Goal: Transaction & Acquisition: Obtain resource

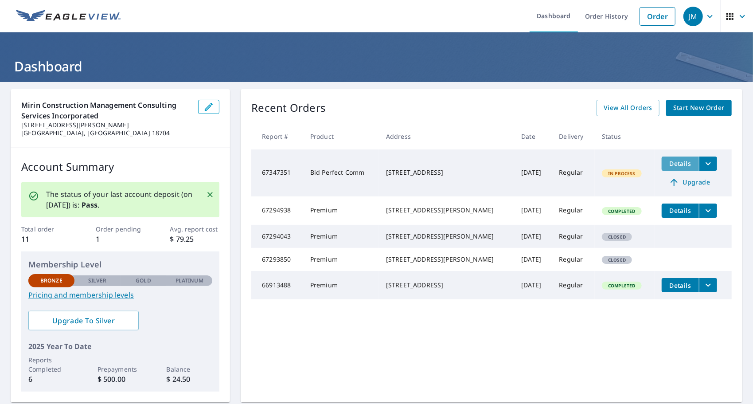
click at [675, 160] on span "Details" at bounding box center [680, 163] width 27 height 8
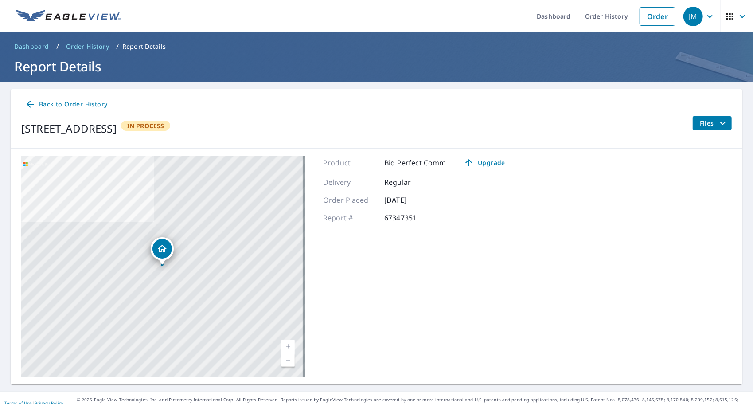
click at [710, 123] on span "Files" at bounding box center [714, 123] width 28 height 11
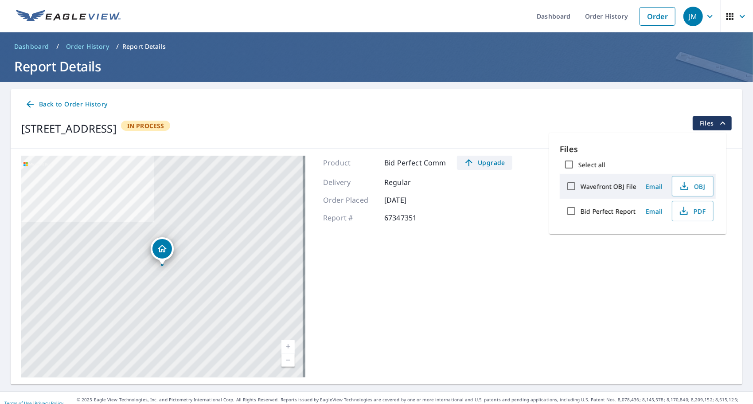
click at [484, 164] on span "Upgrade" at bounding box center [484, 162] width 45 height 11
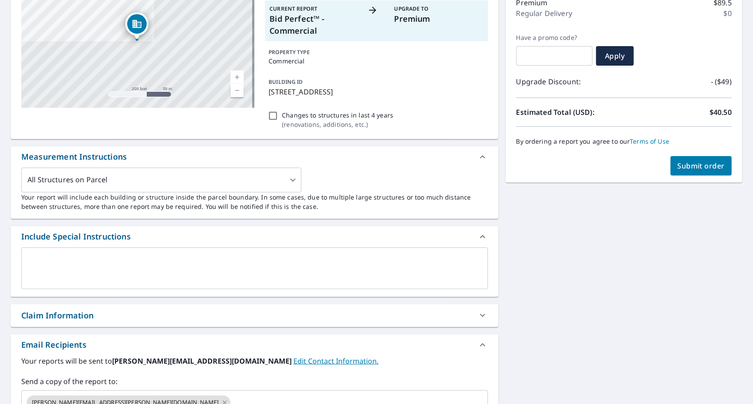
scroll to position [133, 0]
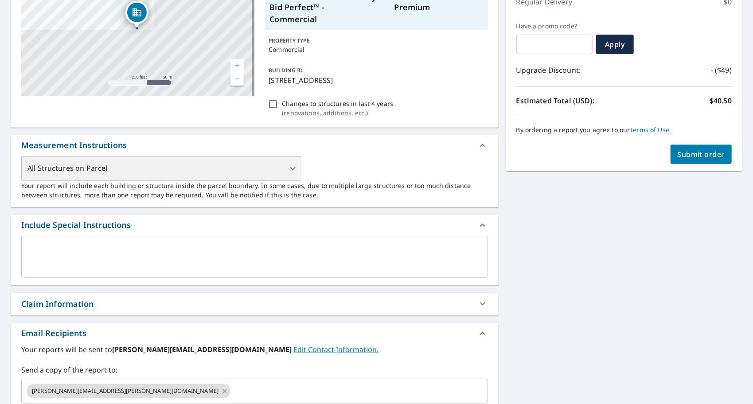
click at [291, 167] on div "All Structures on Parcel" at bounding box center [161, 168] width 280 height 25
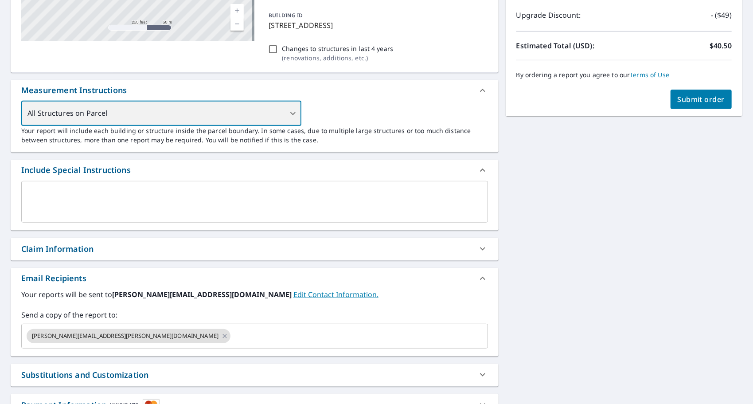
scroll to position [0, 0]
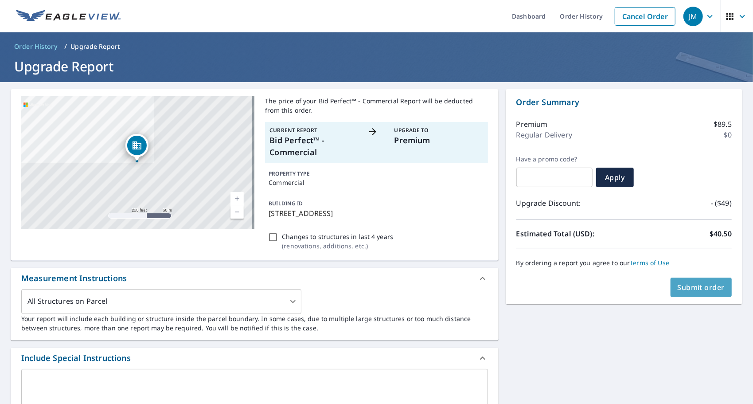
click at [705, 285] on span "Submit order" at bounding box center [701, 287] width 47 height 10
checkbox input "true"
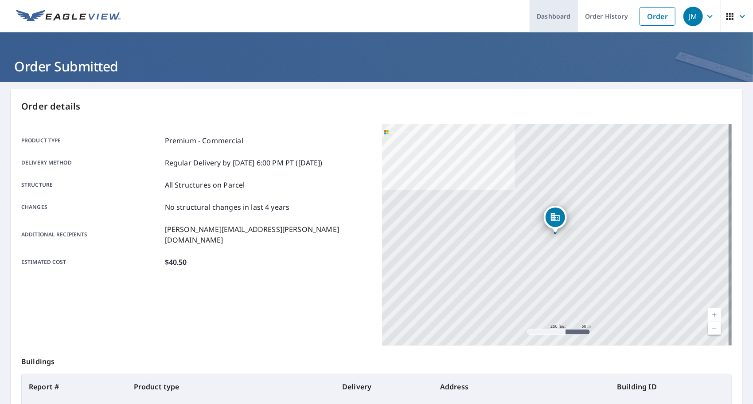
click at [544, 16] on link "Dashboard" at bounding box center [554, 16] width 48 height 32
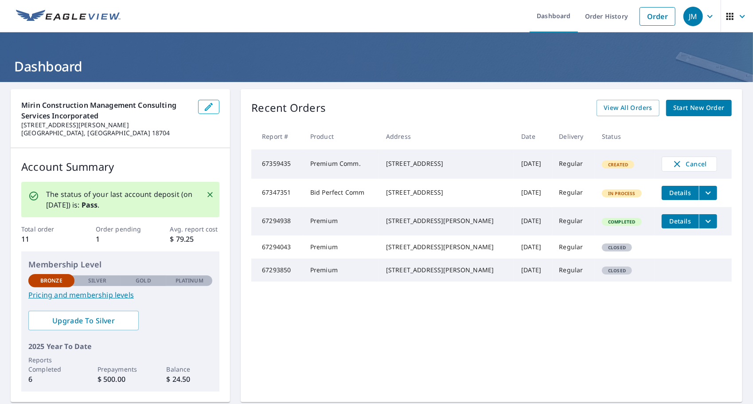
click at [676, 194] on span "Details" at bounding box center [680, 192] width 27 height 8
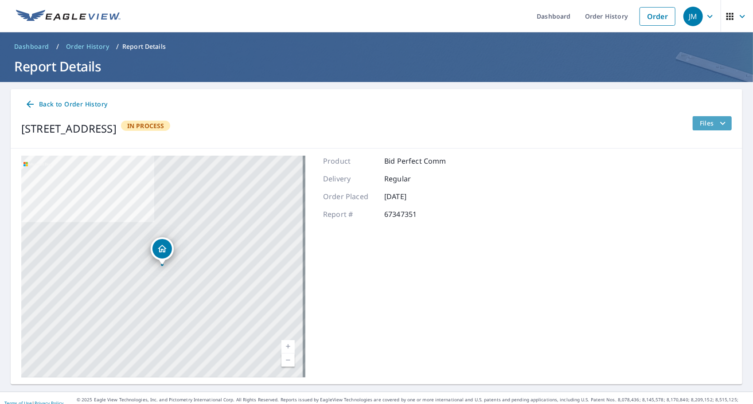
click at [718, 122] on icon "filesDropdownBtn-67347351" at bounding box center [723, 123] width 11 height 11
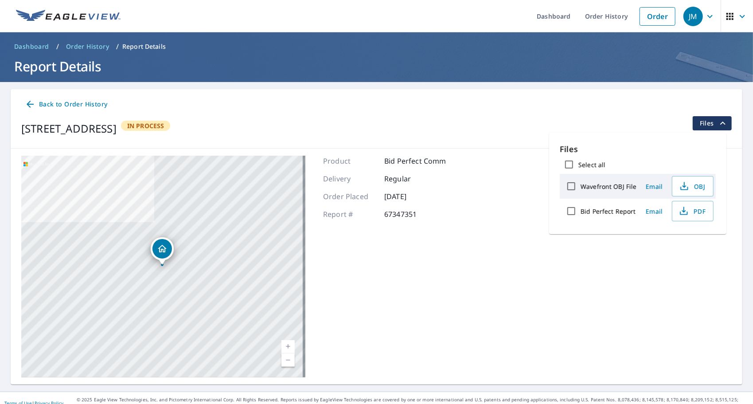
click at [569, 165] on input "Select all" at bounding box center [569, 164] width 19 height 19
checkbox input "true"
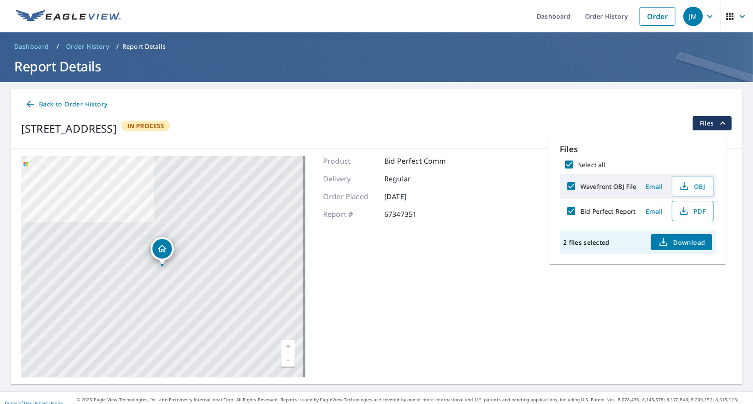
click at [695, 211] on span "PDF" at bounding box center [692, 211] width 28 height 11
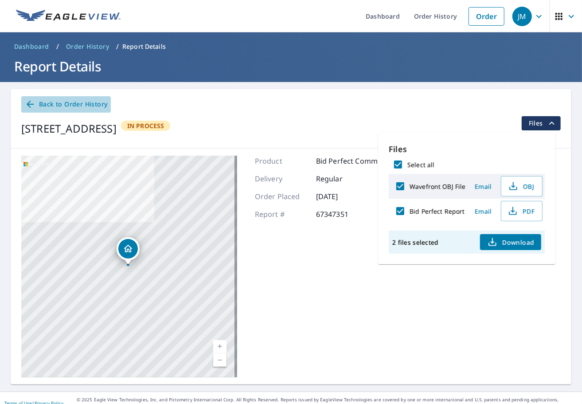
click at [42, 103] on span "Back to Order History" at bounding box center [66, 104] width 82 height 11
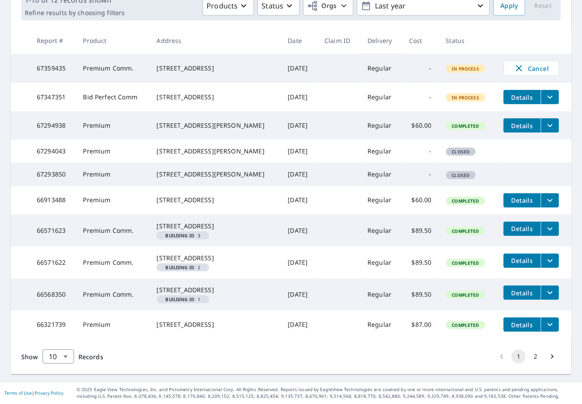
scroll to position [204, 0]
